Goal: Information Seeking & Learning: Find specific fact

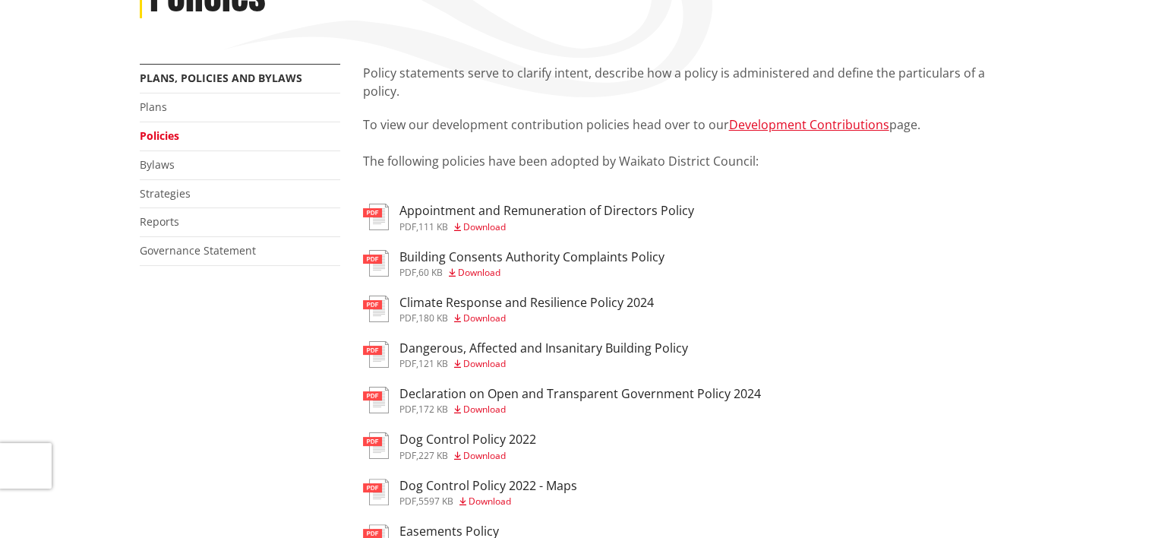
scroll to position [76, 0]
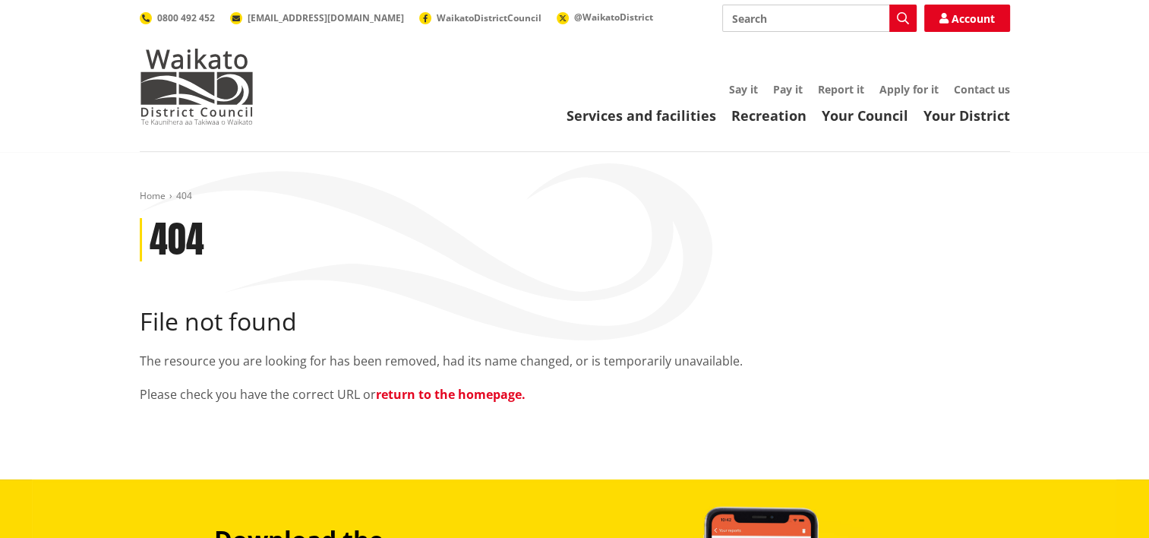
click at [451, 395] on link "return to the homepage." at bounding box center [451, 394] width 150 height 17
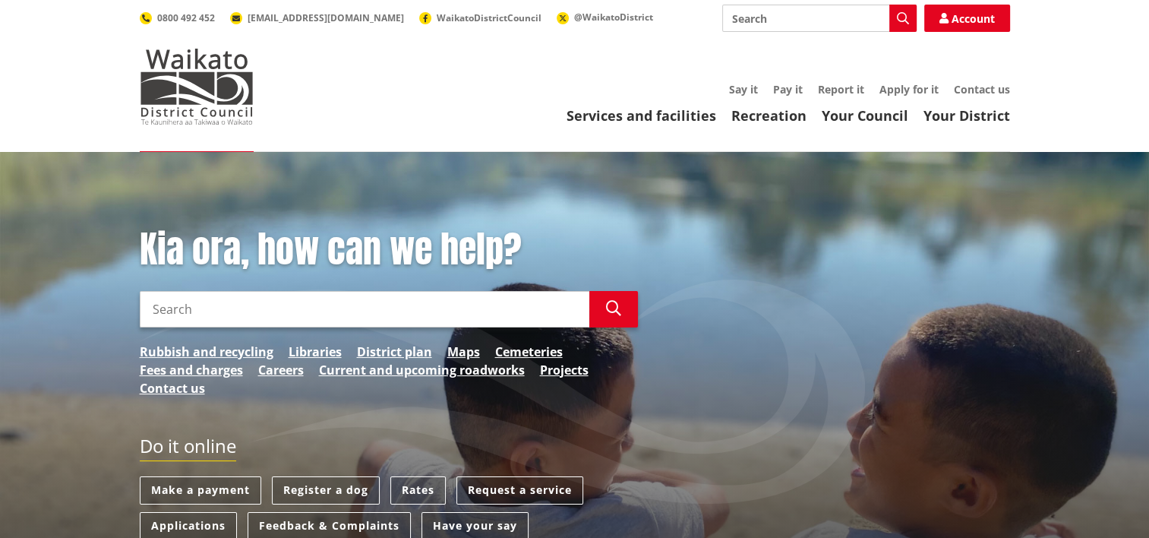
click at [226, 308] on input "Search" at bounding box center [365, 309] width 450 height 36
type input "LAP 2017"
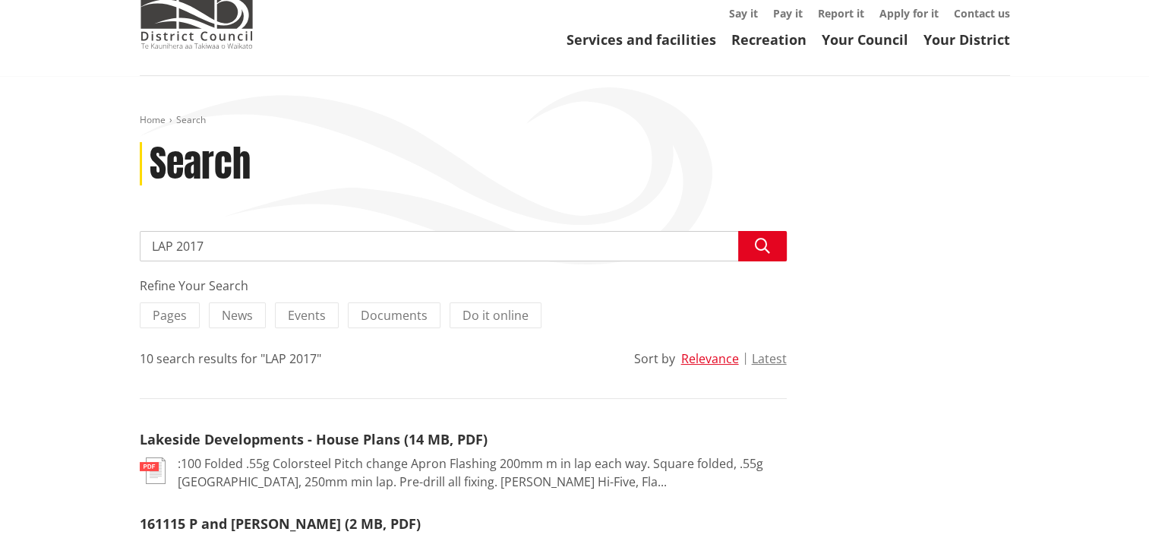
scroll to position [152, 0]
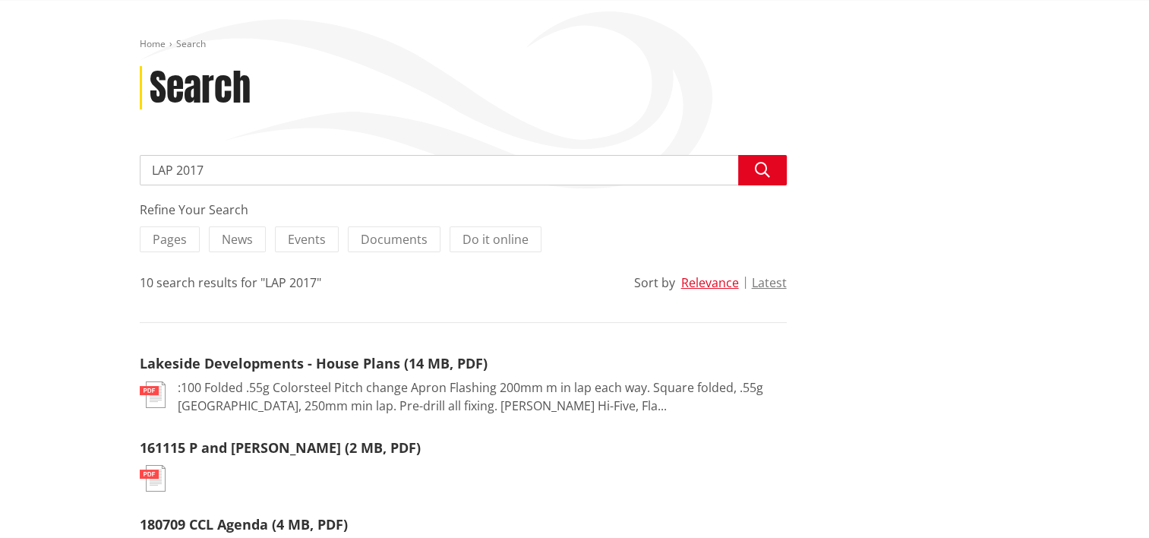
click at [253, 168] on input "LAP 2017" at bounding box center [463, 170] width 647 height 30
type input "L"
type input "2017 LAP"
click at [764, 167] on icon "button" at bounding box center [762, 170] width 15 height 15
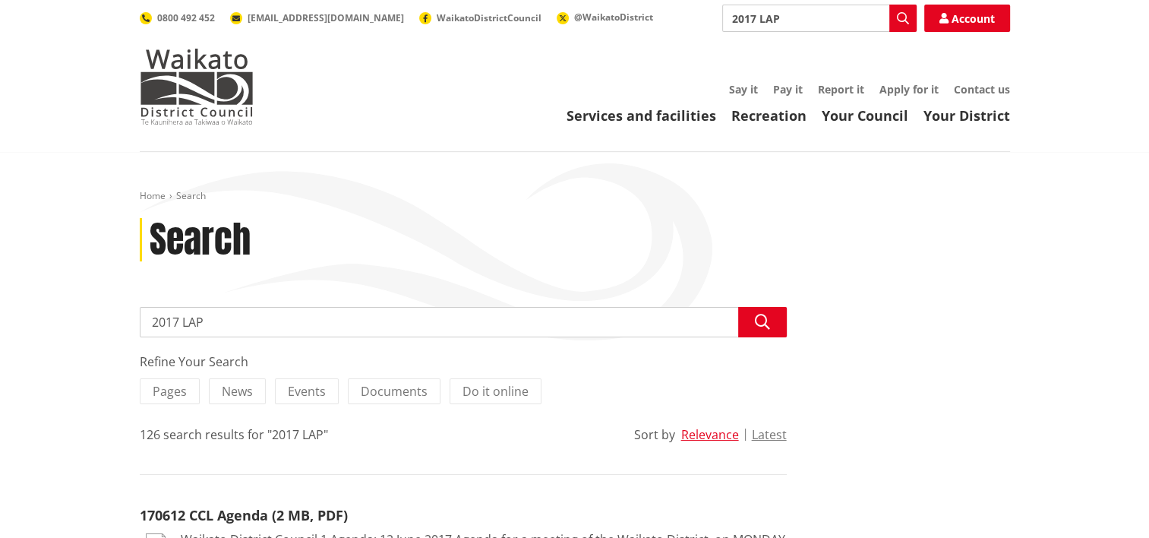
click at [212, 321] on input "2017 LAP" at bounding box center [463, 322] width 647 height 30
type input "2017 Local Alcohol policy"
click at [766, 316] on icon "button" at bounding box center [762, 321] width 15 height 15
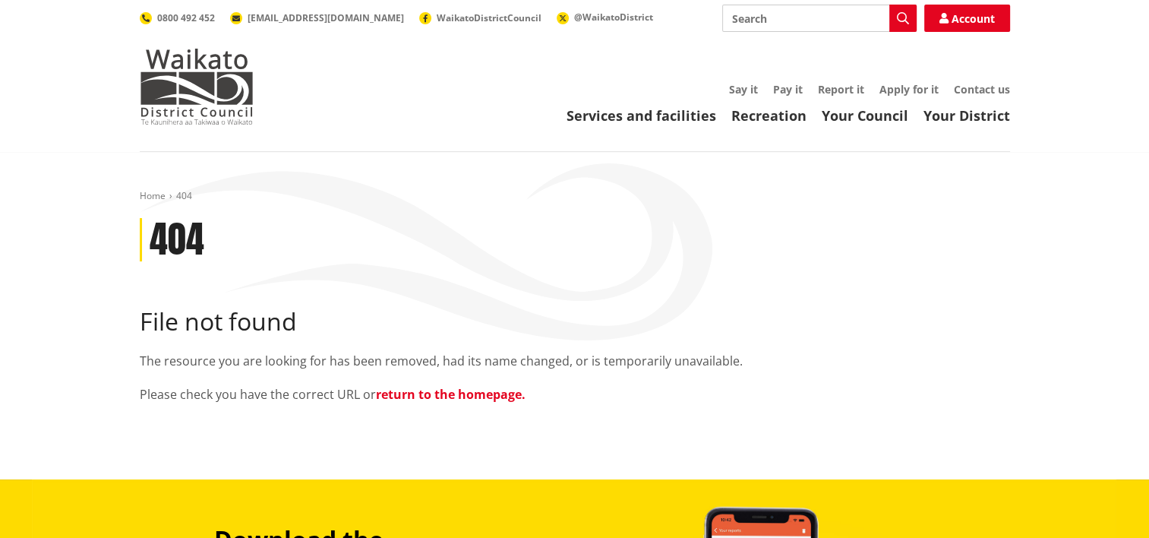
click at [438, 392] on link "return to the homepage." at bounding box center [451, 394] width 150 height 17
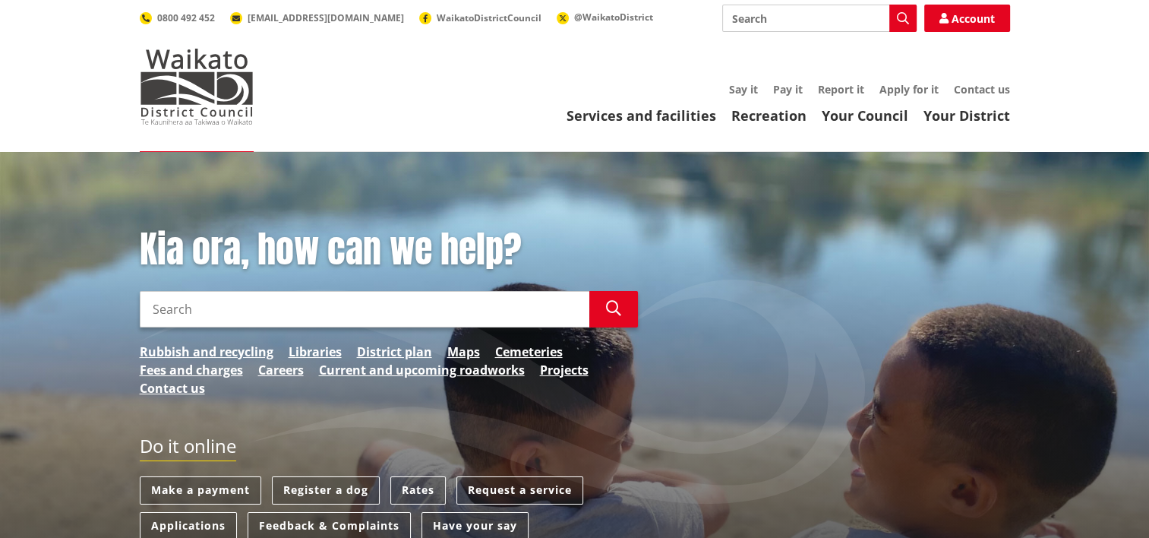
click at [326, 301] on input "Search" at bounding box center [365, 309] width 450 height 36
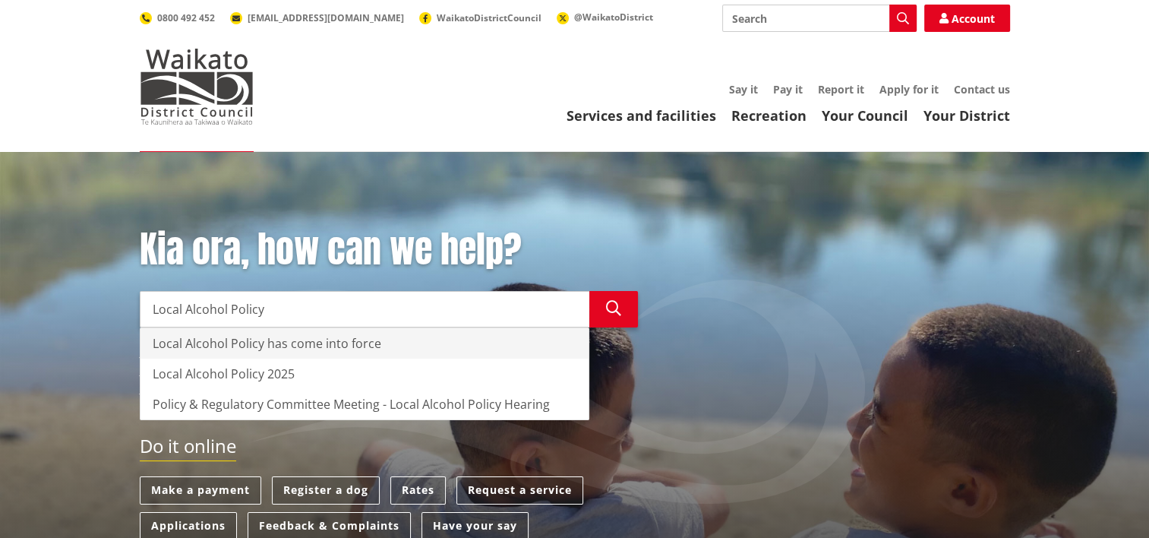
click at [249, 340] on div "Local Alcohol Policy has come into force" at bounding box center [365, 343] width 448 height 30
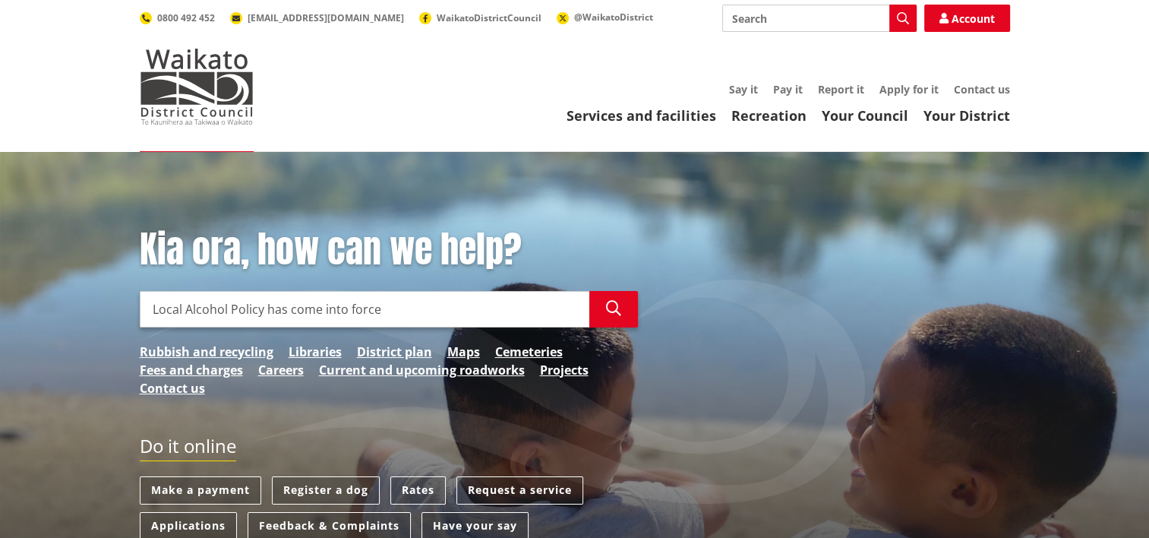
type input "Local Alcohol Policy has come into force"
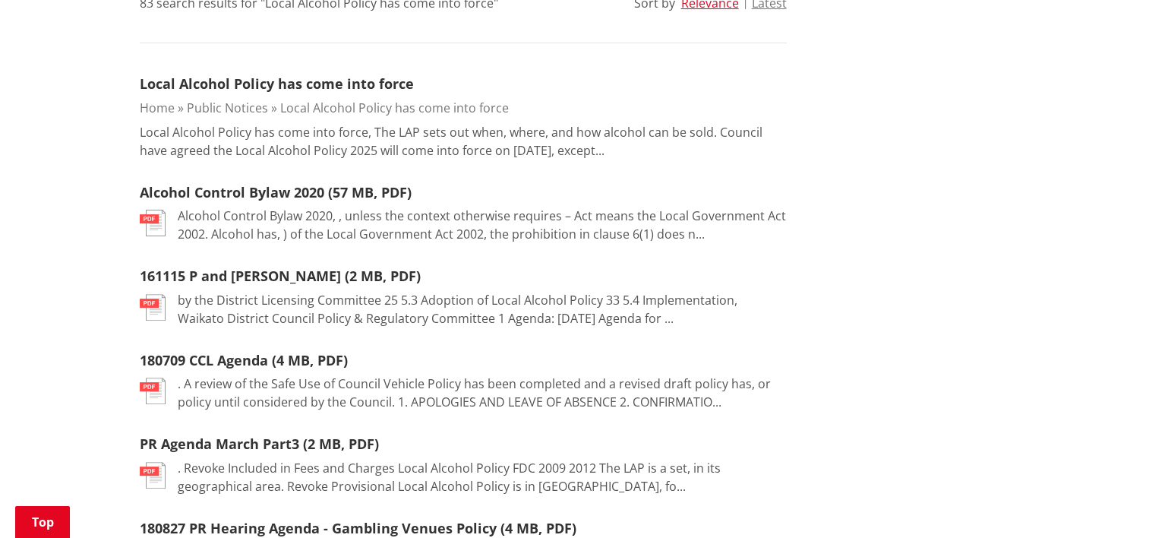
scroll to position [228, 0]
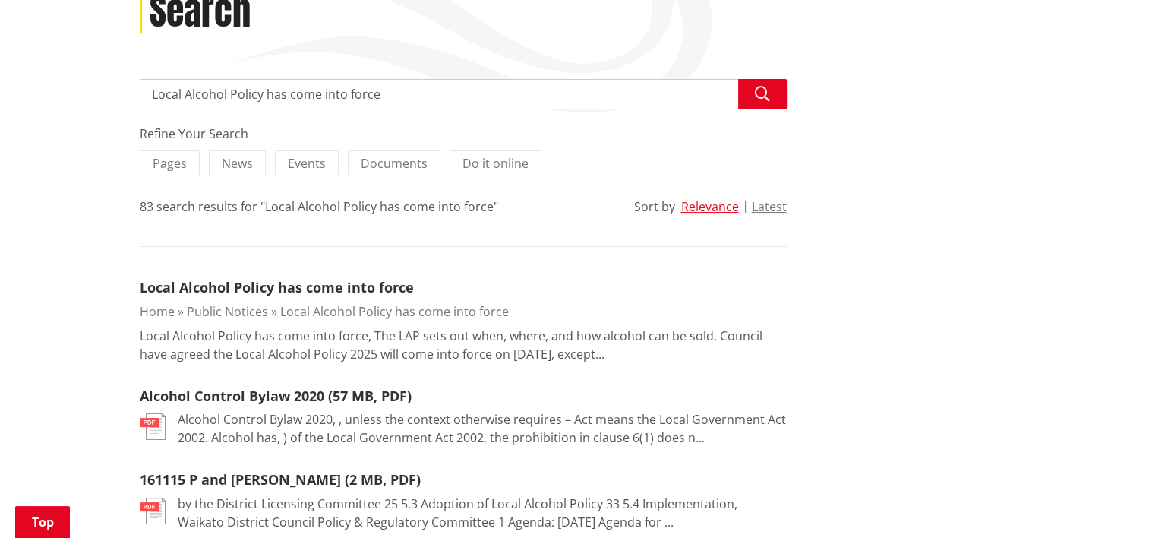
click at [382, 93] on input "Local Alcohol Policy has come into force" at bounding box center [463, 94] width 647 height 30
type input "Local Alcohol Policy"
click at [764, 90] on icon "button" at bounding box center [762, 94] width 15 height 15
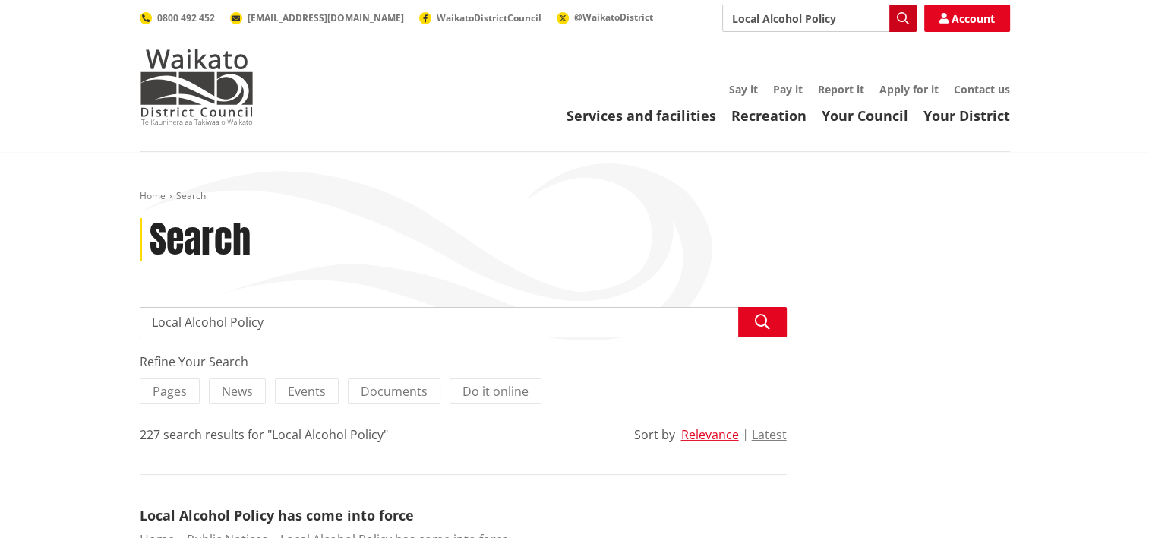
click at [901, 18] on icon "button" at bounding box center [903, 18] width 12 height 12
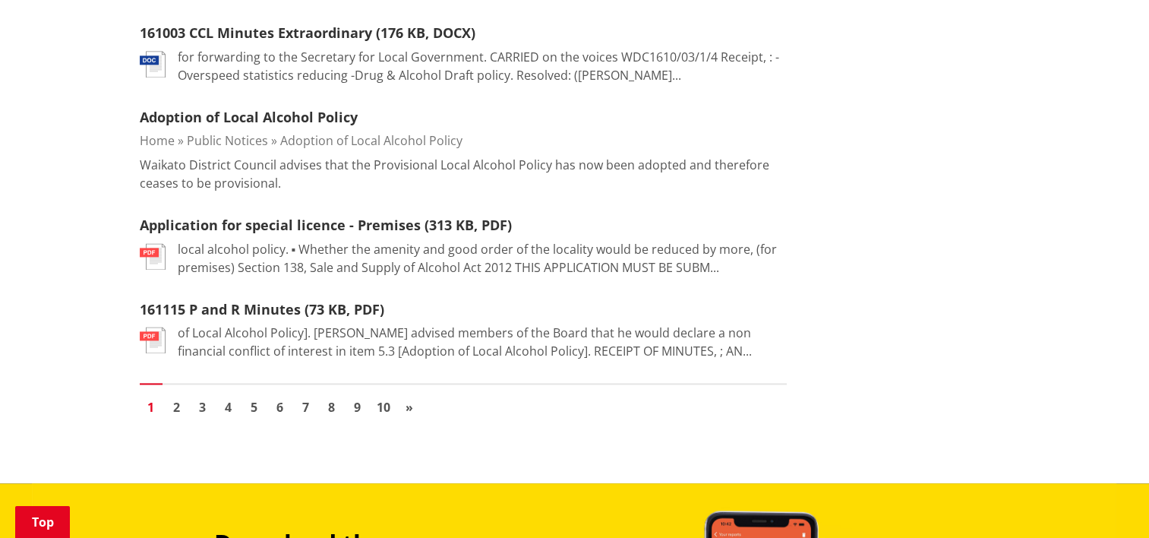
scroll to position [2127, 0]
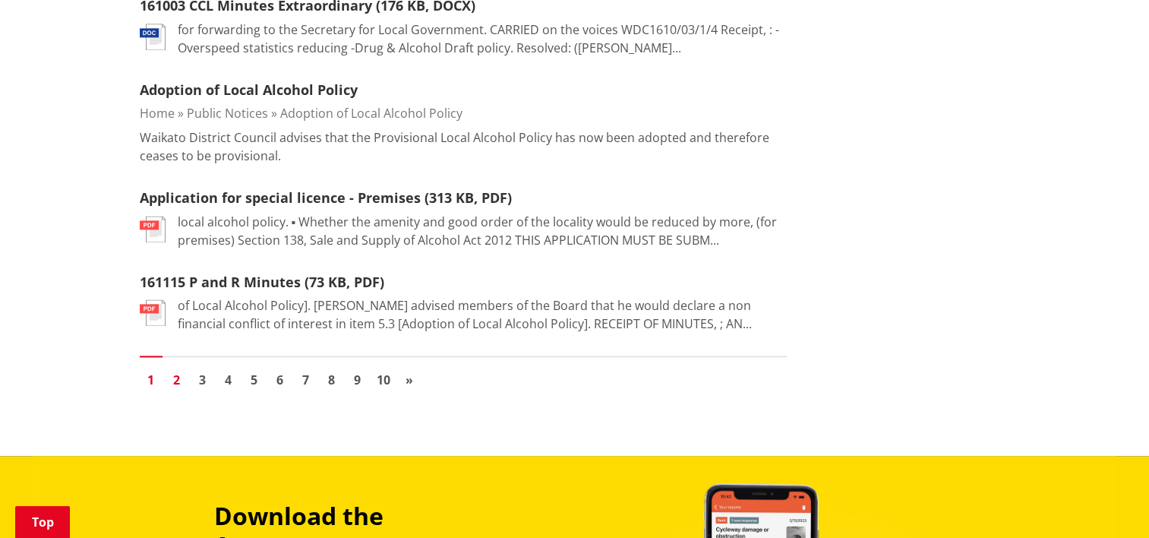
click at [178, 368] on link "2" at bounding box center [177, 379] width 23 height 23
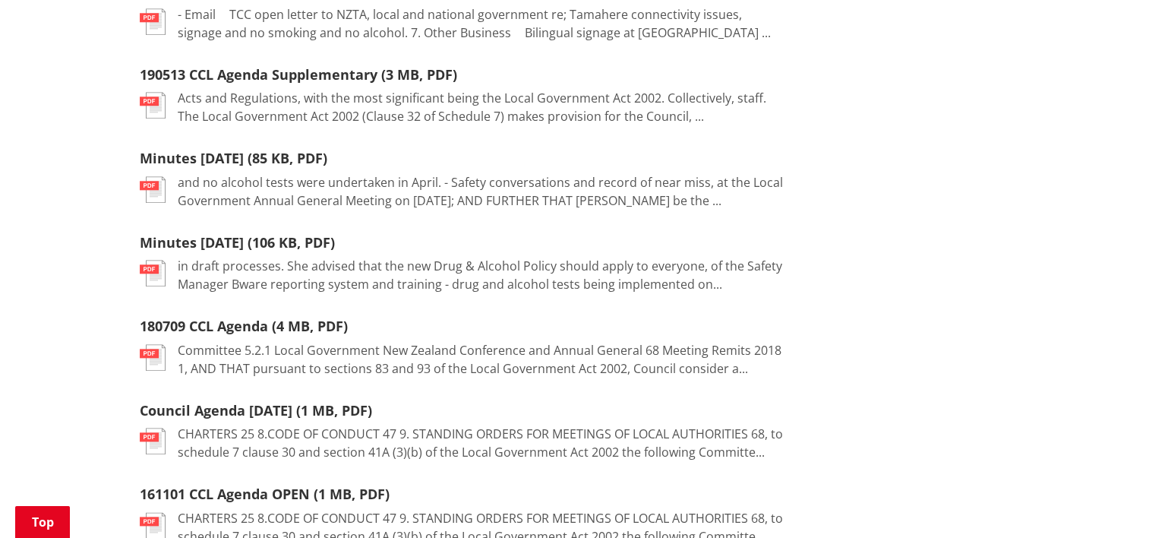
scroll to position [1823, 0]
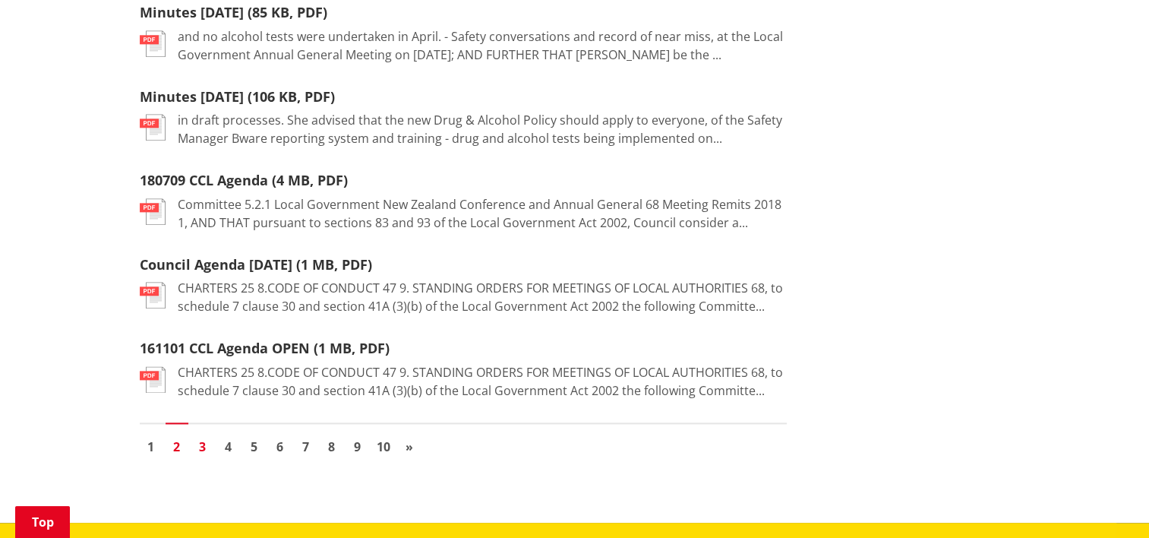
click at [204, 435] on link "3" at bounding box center [202, 446] width 23 height 23
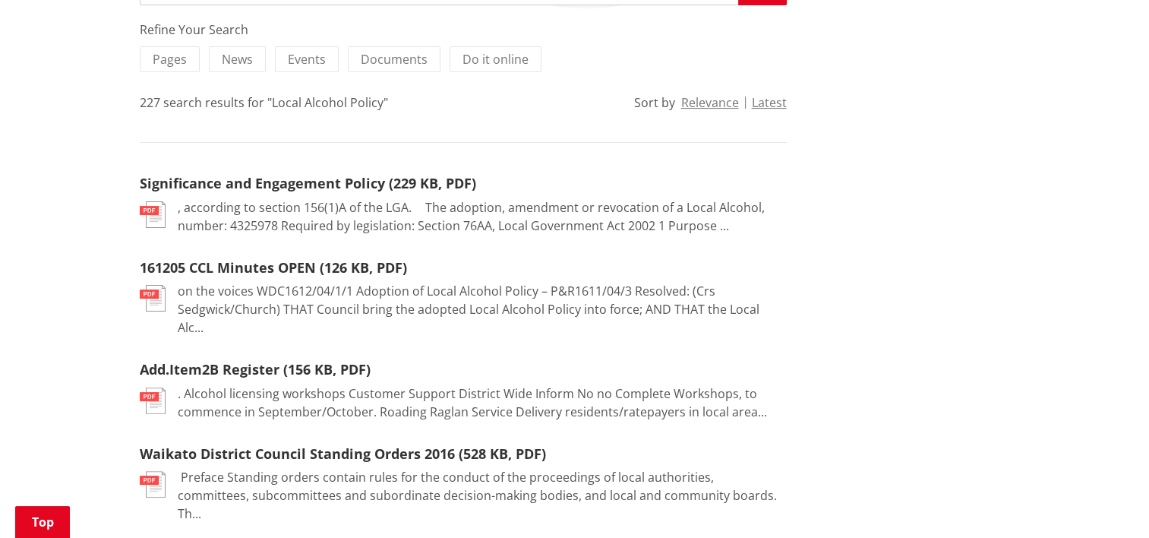
scroll to position [304, 0]
